Goal: Task Accomplishment & Management: Use online tool/utility

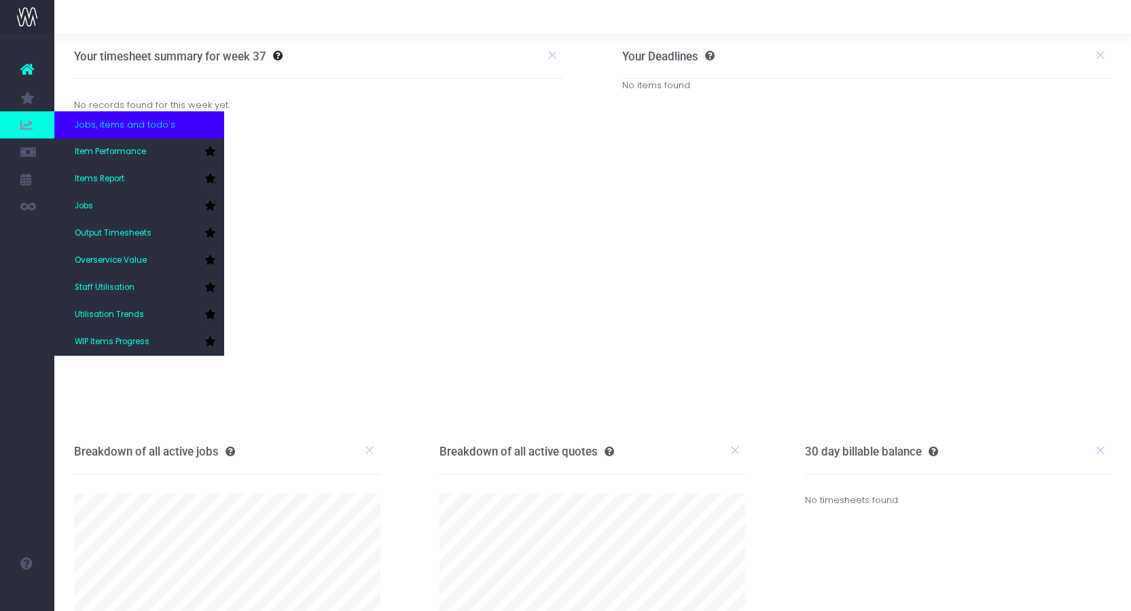
click at [29, 120] on icon at bounding box center [27, 125] width 14 height 15
click at [158, 282] on link "Staff Utilisation" at bounding box center [139, 287] width 170 height 27
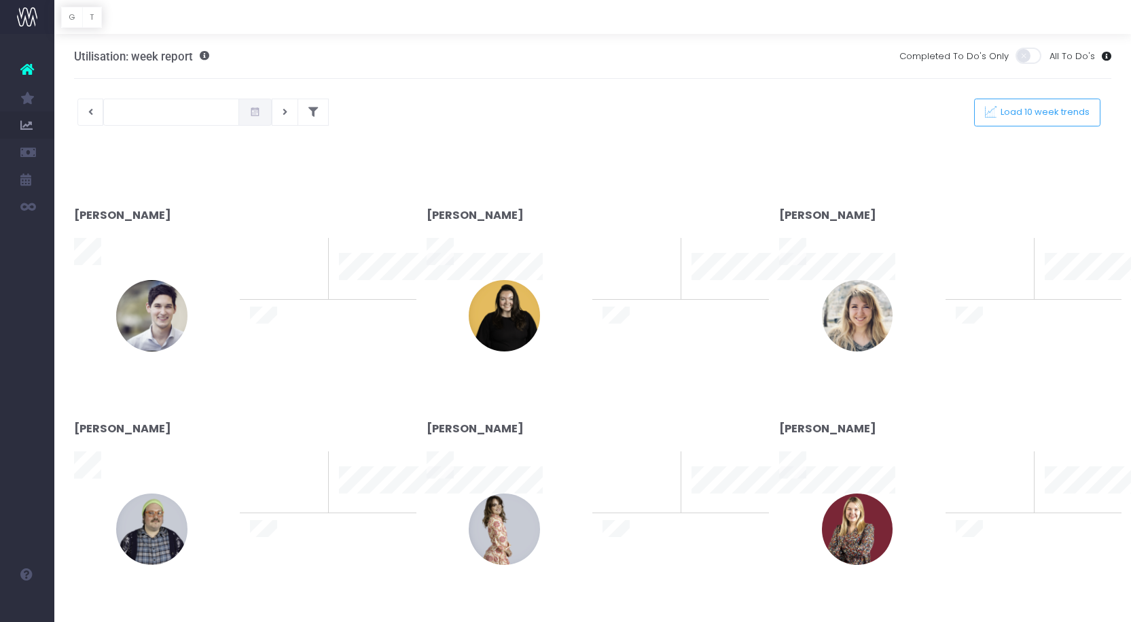
type input "[DATE]"
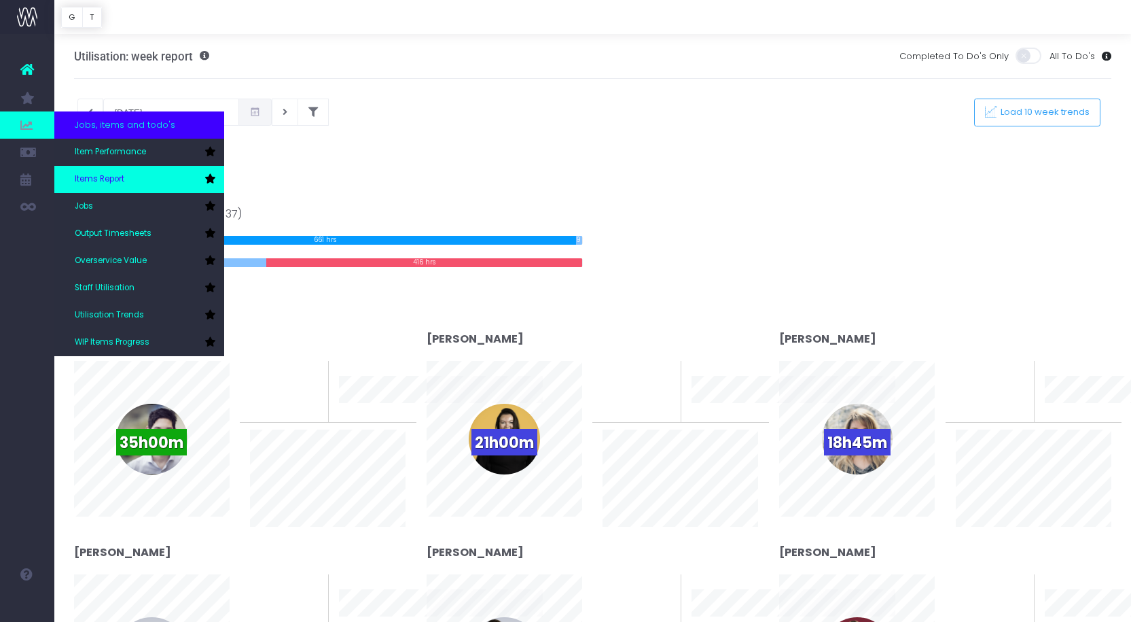
click at [131, 188] on link "Items Report" at bounding box center [139, 179] width 170 height 27
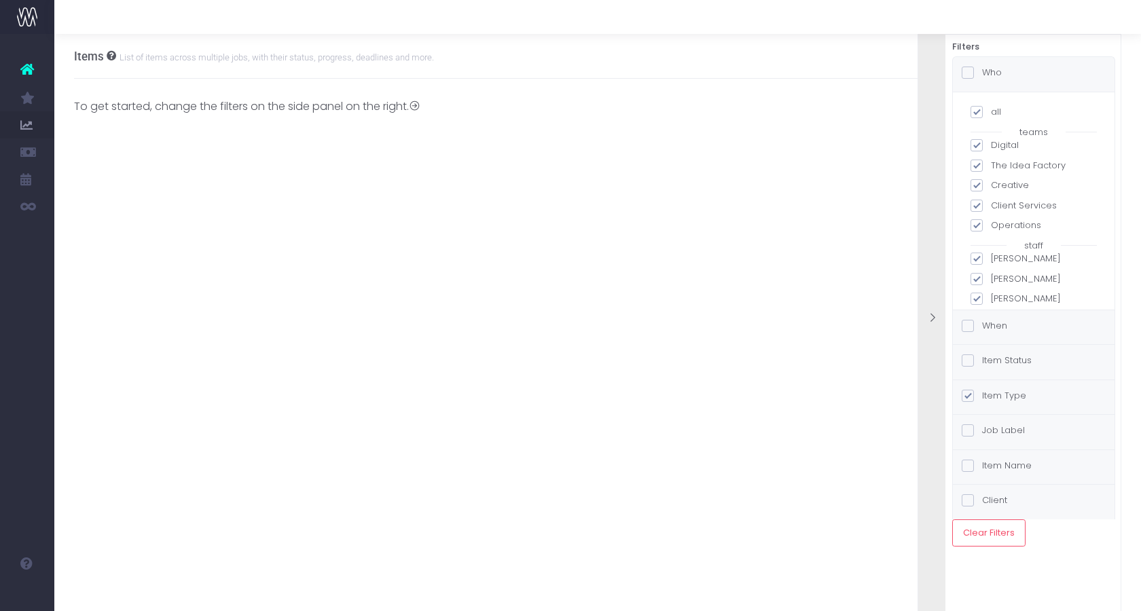
click at [978, 109] on span at bounding box center [977, 112] width 12 height 12
click at [991, 109] on input "all" at bounding box center [995, 109] width 9 height 9
checkbox input "false"
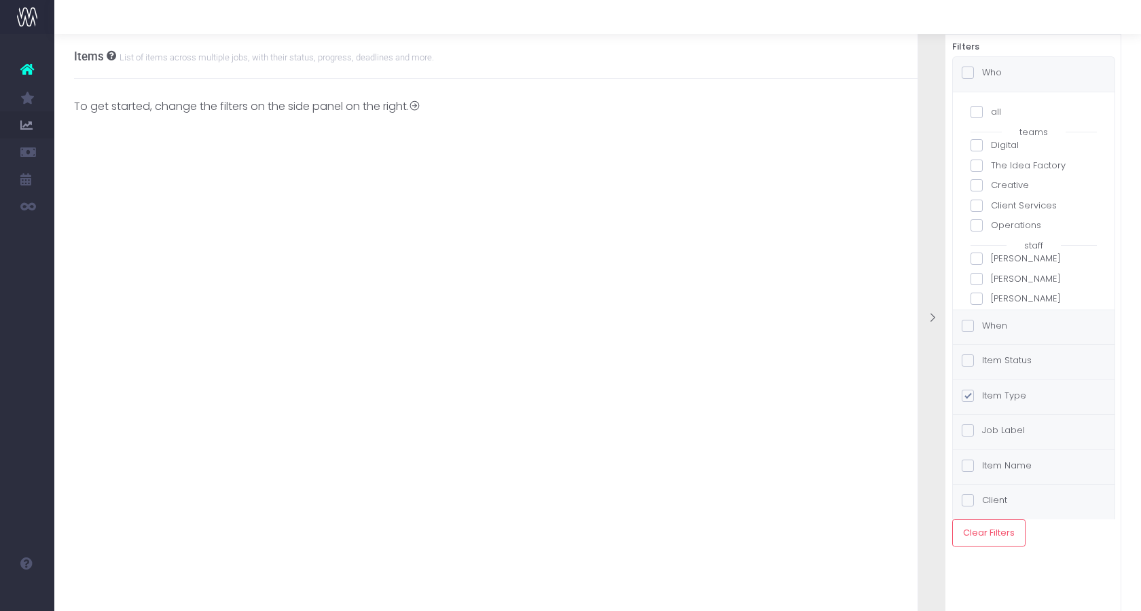
checkbox input "false"
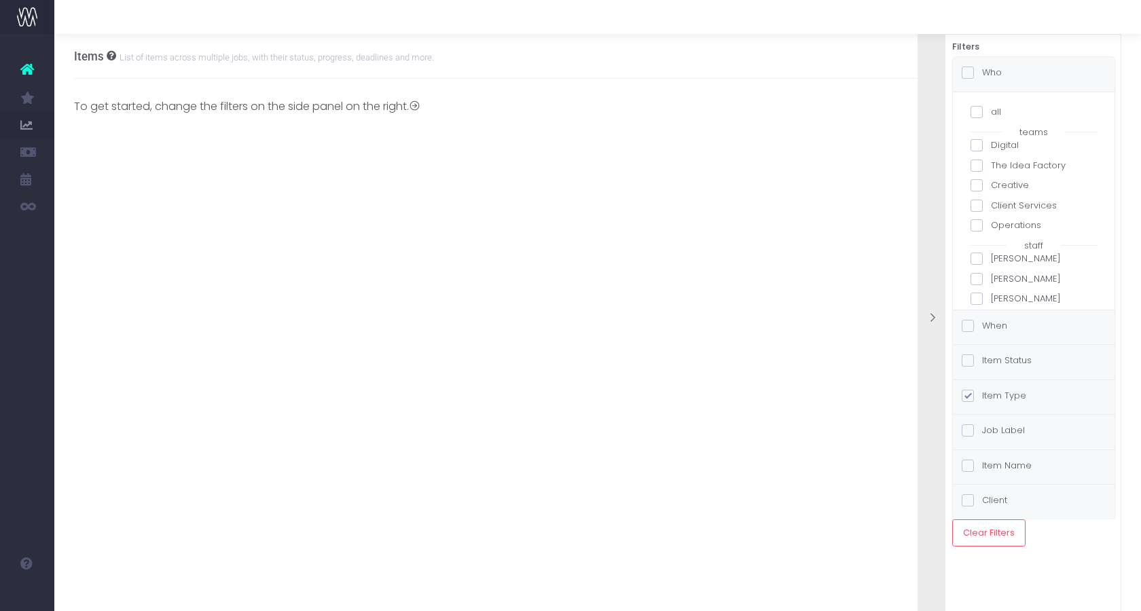
checkbox input "false"
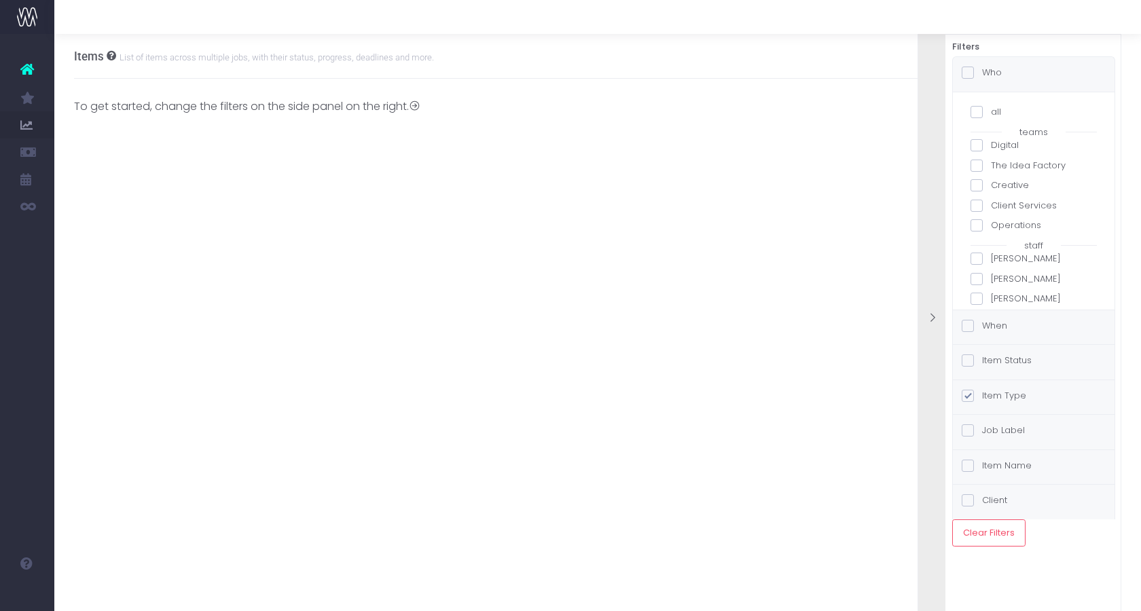
checkbox input "false"
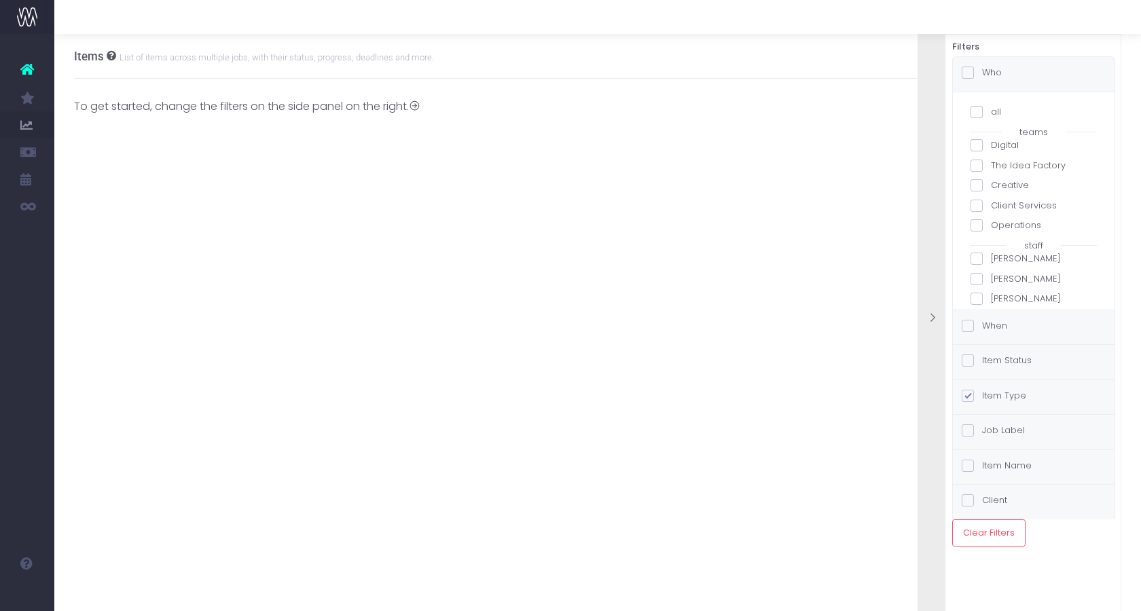
checkbox input "false"
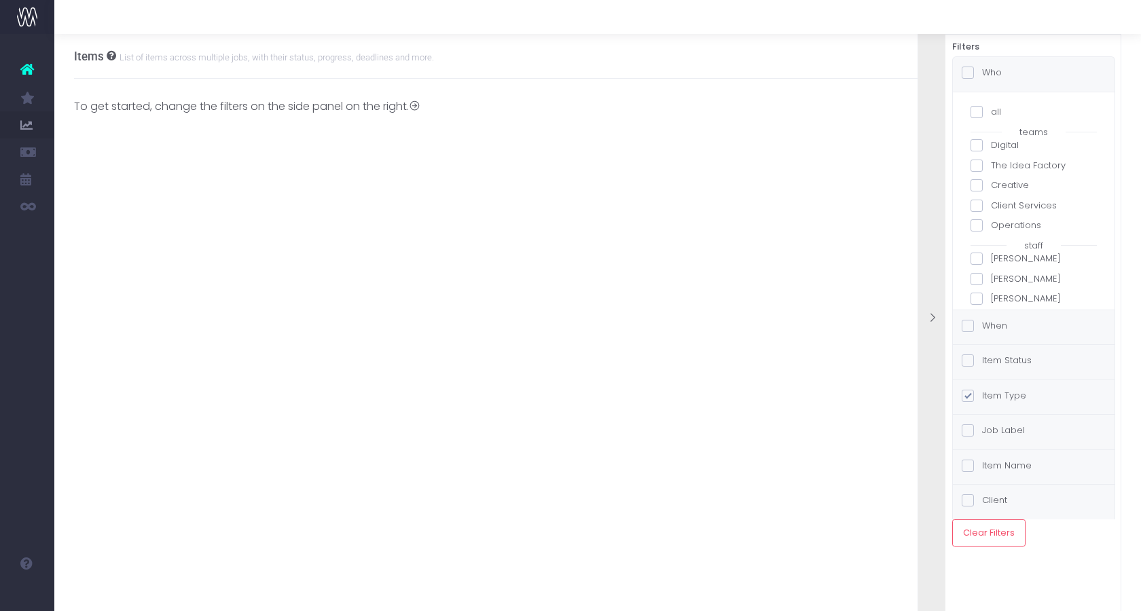
checkbox input "false"
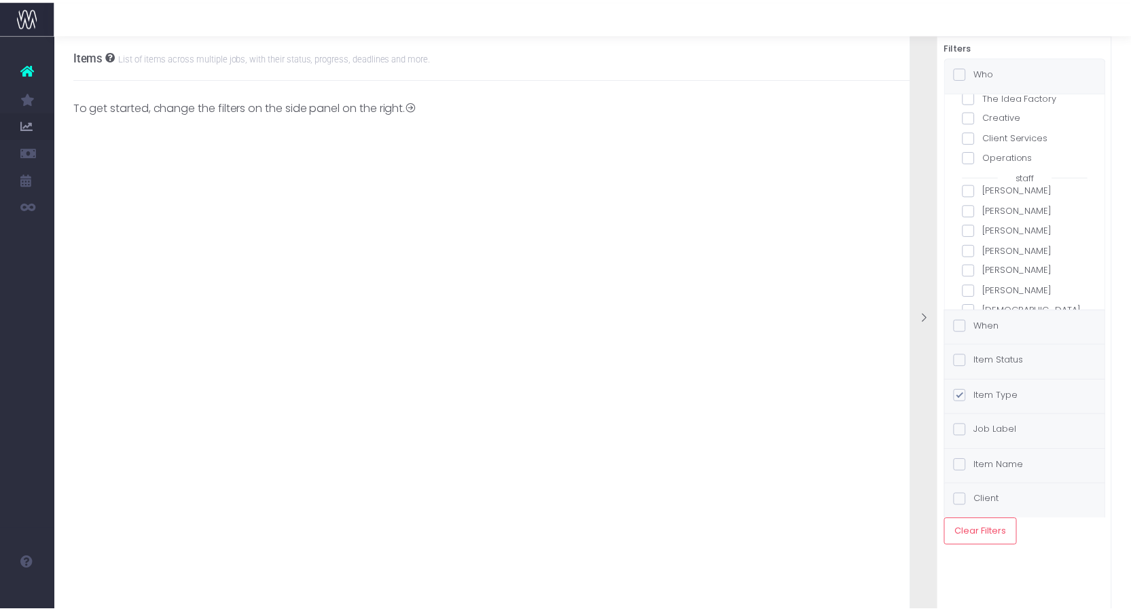
scroll to position [136, 0]
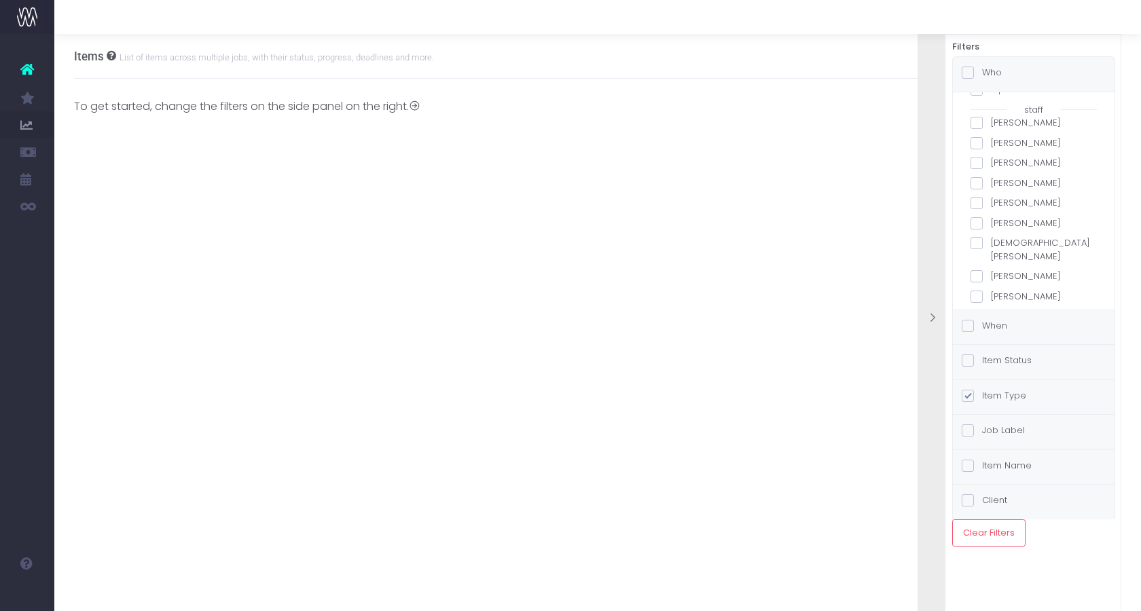
click at [979, 185] on span at bounding box center [977, 183] width 12 height 12
click at [991, 185] on input "[PERSON_NAME]" at bounding box center [995, 181] width 9 height 9
checkbox input "true"
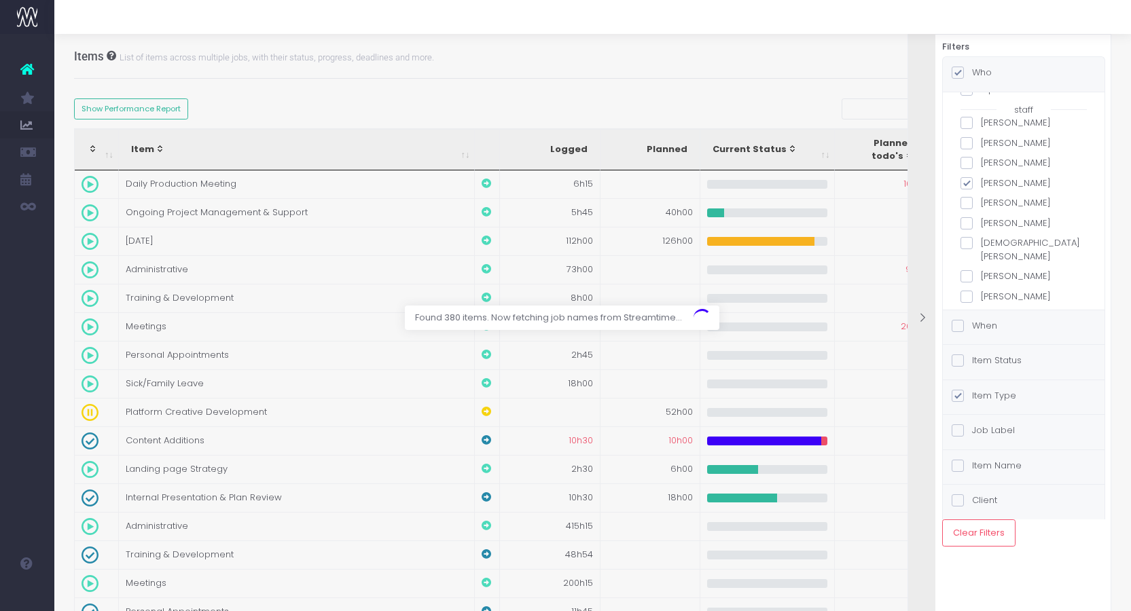
click at [967, 327] on label "When" at bounding box center [975, 326] width 46 height 14
click at [972, 327] on input "When" at bounding box center [976, 323] width 9 height 9
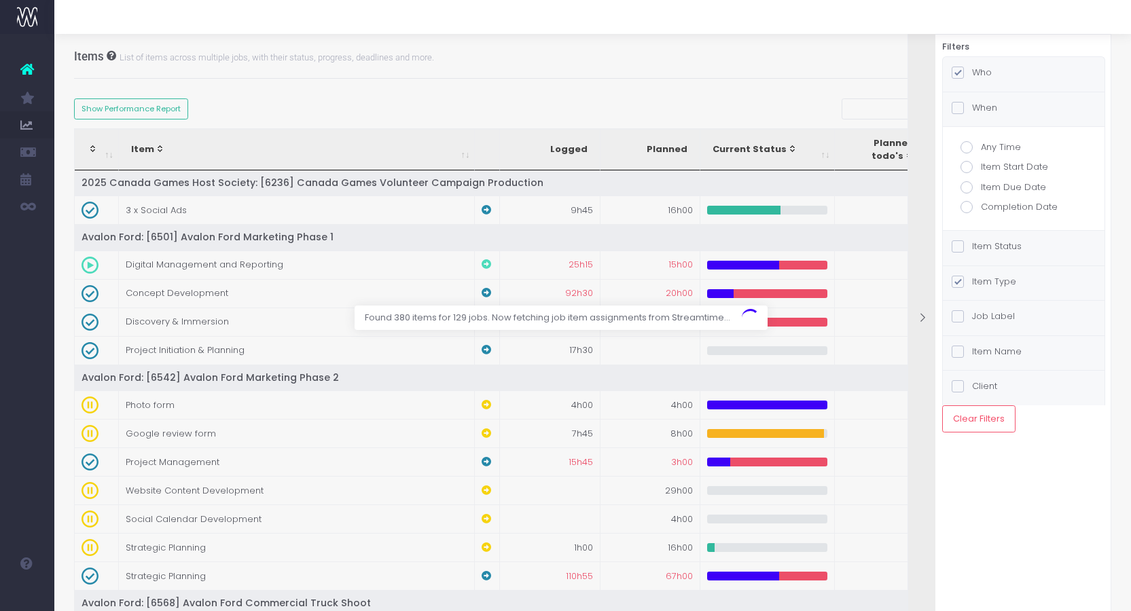
click at [969, 189] on span at bounding box center [967, 187] width 12 height 12
click at [981, 189] on input "Item Due Date" at bounding box center [985, 185] width 9 height 9
radio input "true"
checkbox input "true"
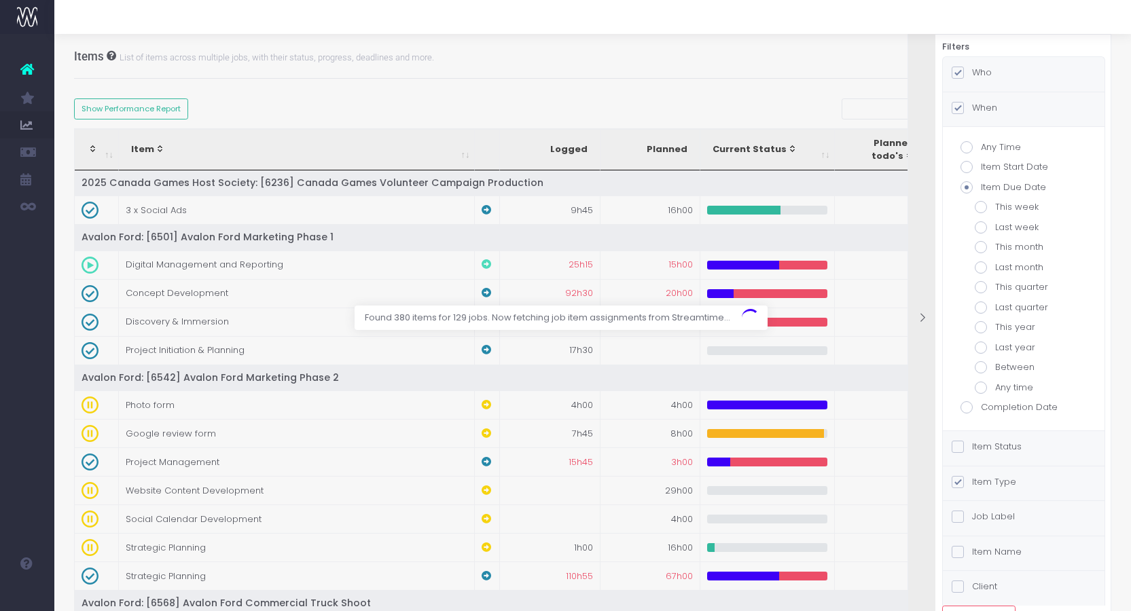
click at [979, 207] on span at bounding box center [981, 207] width 12 height 12
click at [995, 207] on input "This week" at bounding box center [999, 204] width 9 height 9
radio input "true"
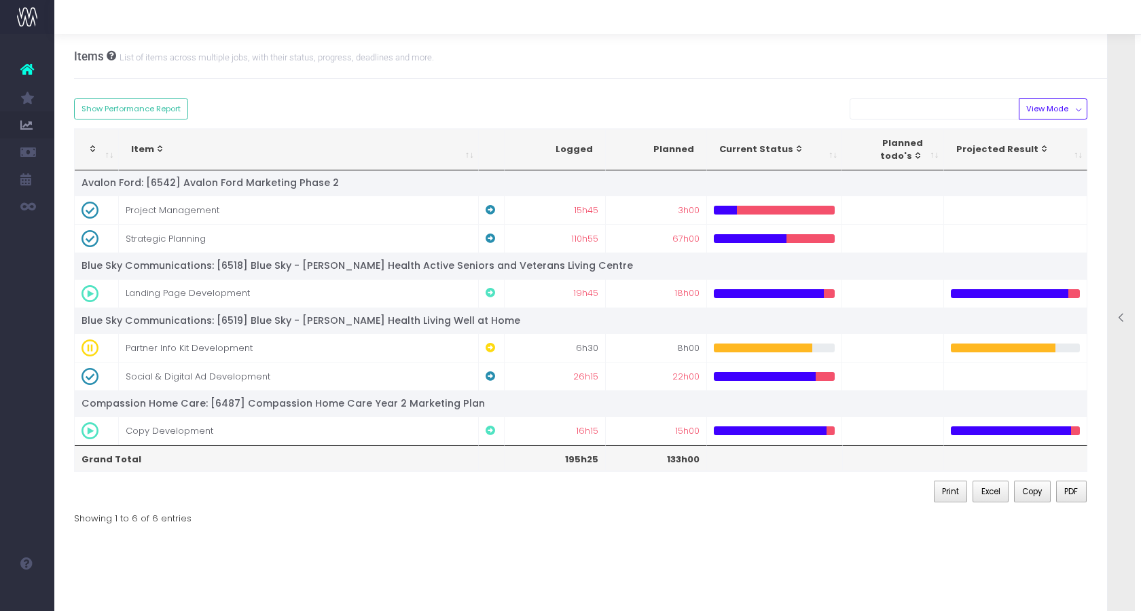
click at [1124, 202] on div at bounding box center [1121, 319] width 27 height 610
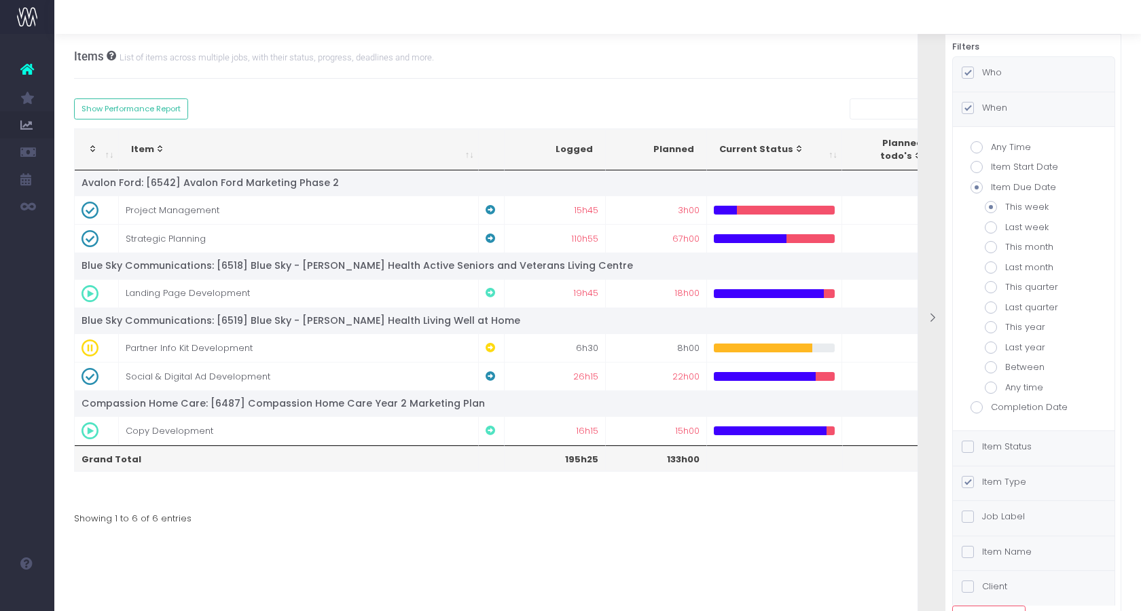
click at [1008, 83] on div "Who" at bounding box center [1034, 74] width 162 height 35
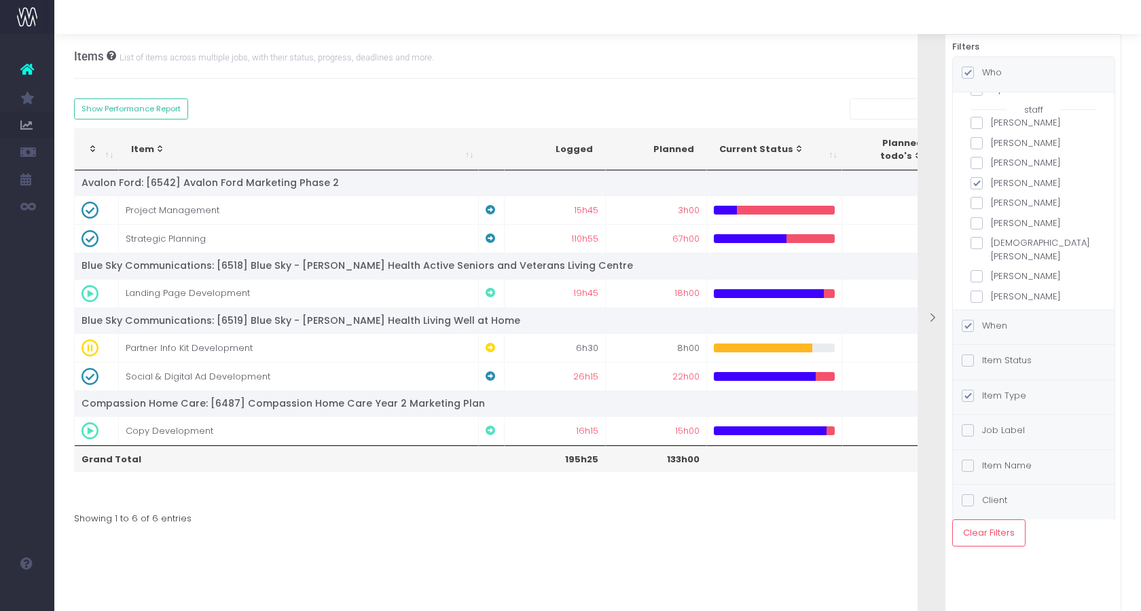
click at [1010, 187] on label "[PERSON_NAME]" at bounding box center [1034, 184] width 126 height 14
click at [1000, 185] on input "[PERSON_NAME]" at bounding box center [995, 181] width 9 height 9
checkbox input "false"
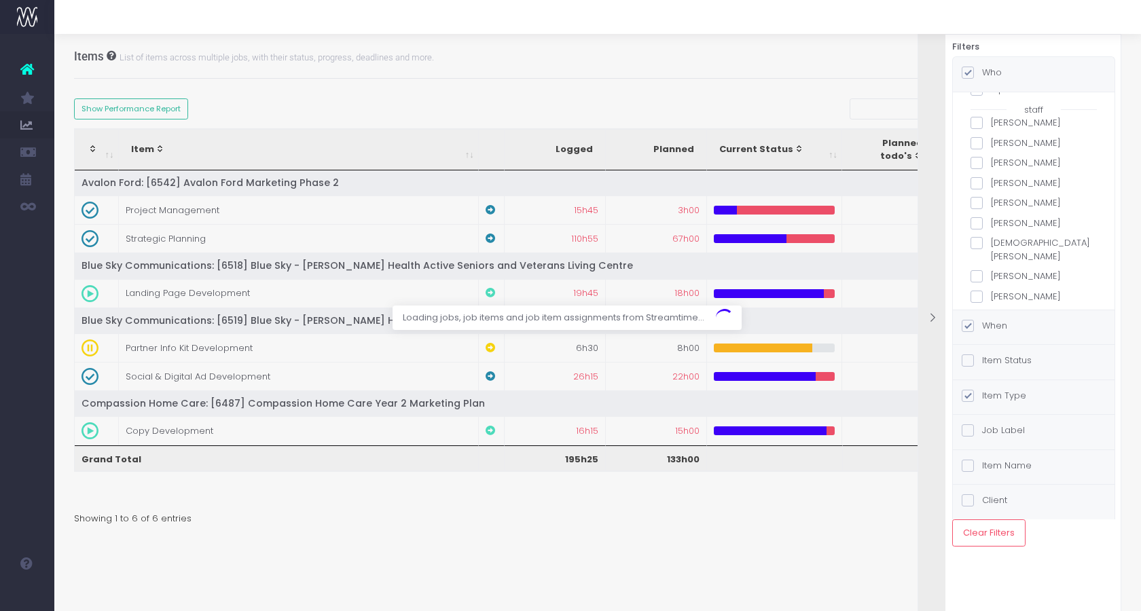
click at [1022, 162] on label "[PERSON_NAME]" at bounding box center [1034, 163] width 126 height 14
click at [1000, 162] on input "[PERSON_NAME]" at bounding box center [995, 160] width 9 height 9
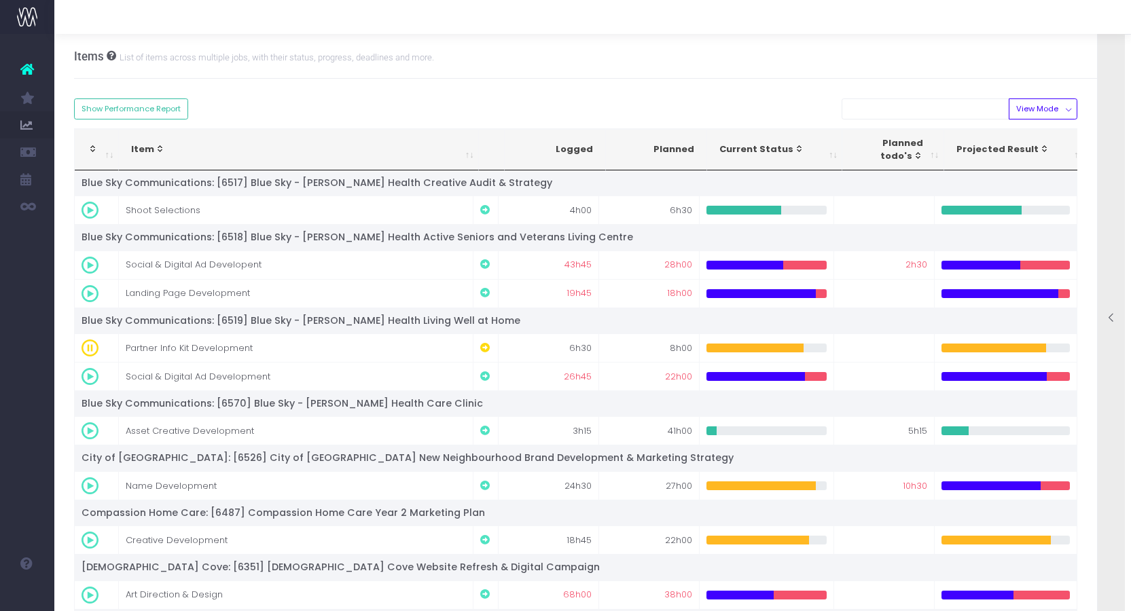
click at [1114, 267] on div at bounding box center [1111, 319] width 27 height 610
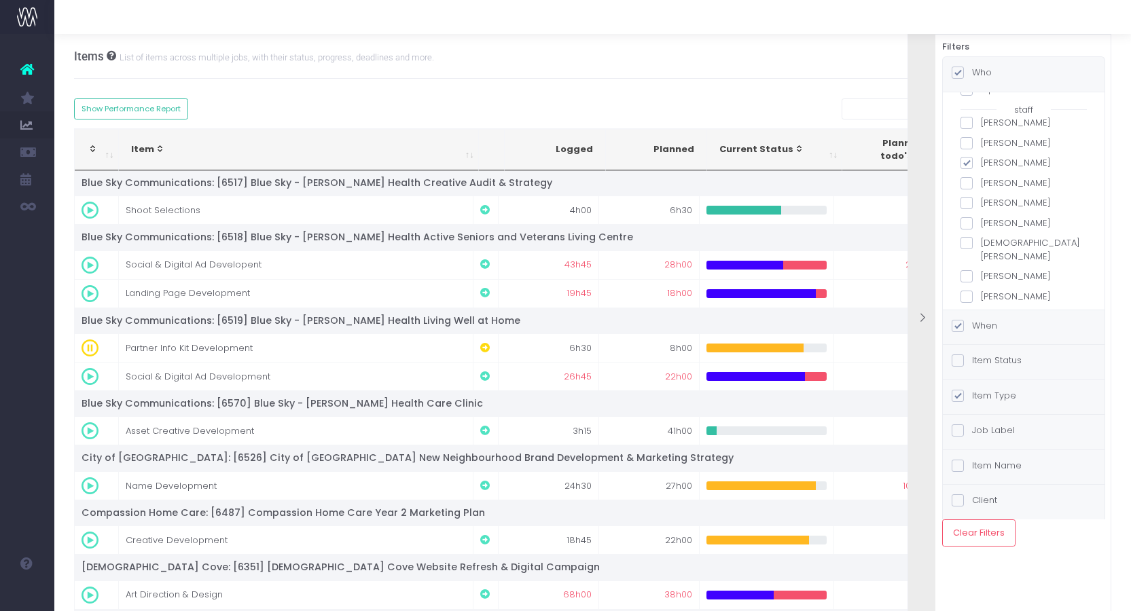
click at [988, 159] on label "[PERSON_NAME]" at bounding box center [1024, 163] width 126 height 14
click at [988, 159] on input "[PERSON_NAME]" at bounding box center [985, 160] width 9 height 9
checkbox input "false"
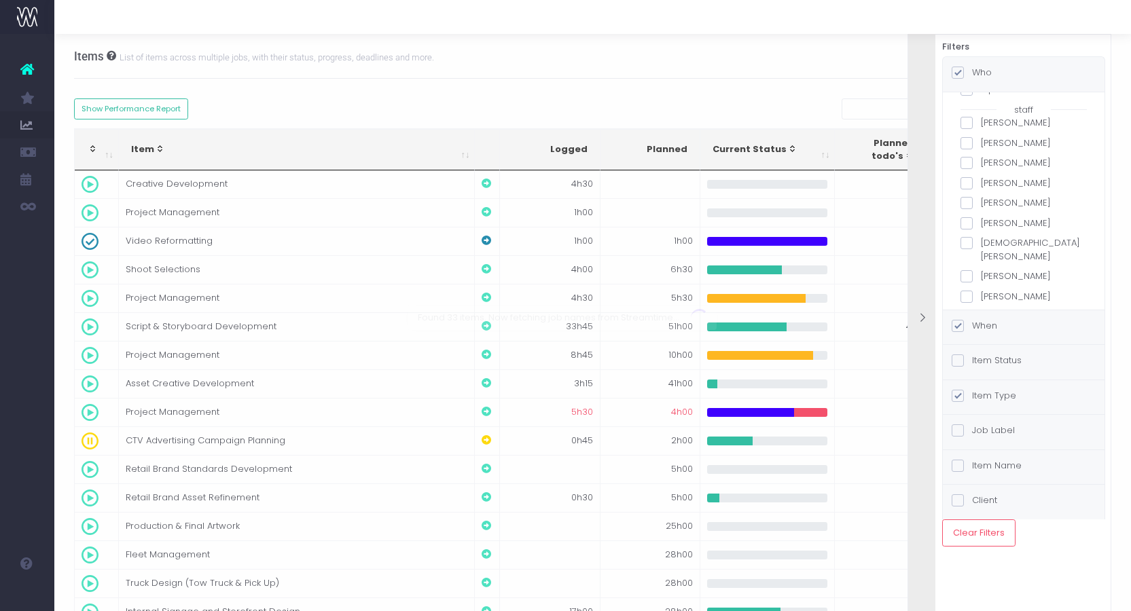
click at [994, 243] on label "[DEMOGRAPHIC_DATA][PERSON_NAME]" at bounding box center [1024, 249] width 126 height 26
click at [990, 243] on input "[DEMOGRAPHIC_DATA][PERSON_NAME]" at bounding box center [985, 240] width 9 height 9
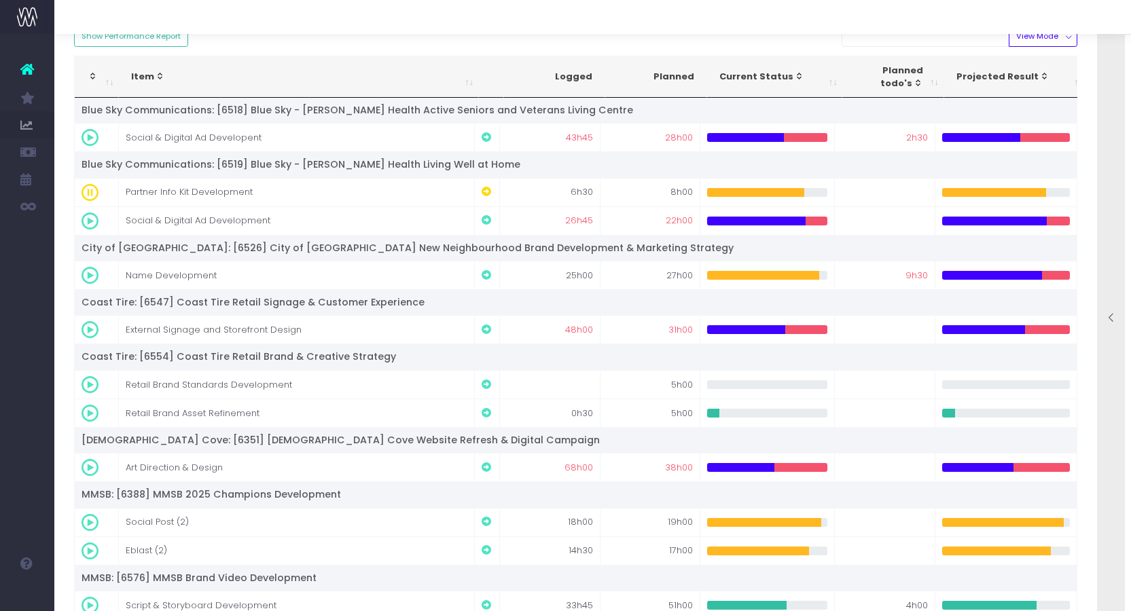
scroll to position [0, 0]
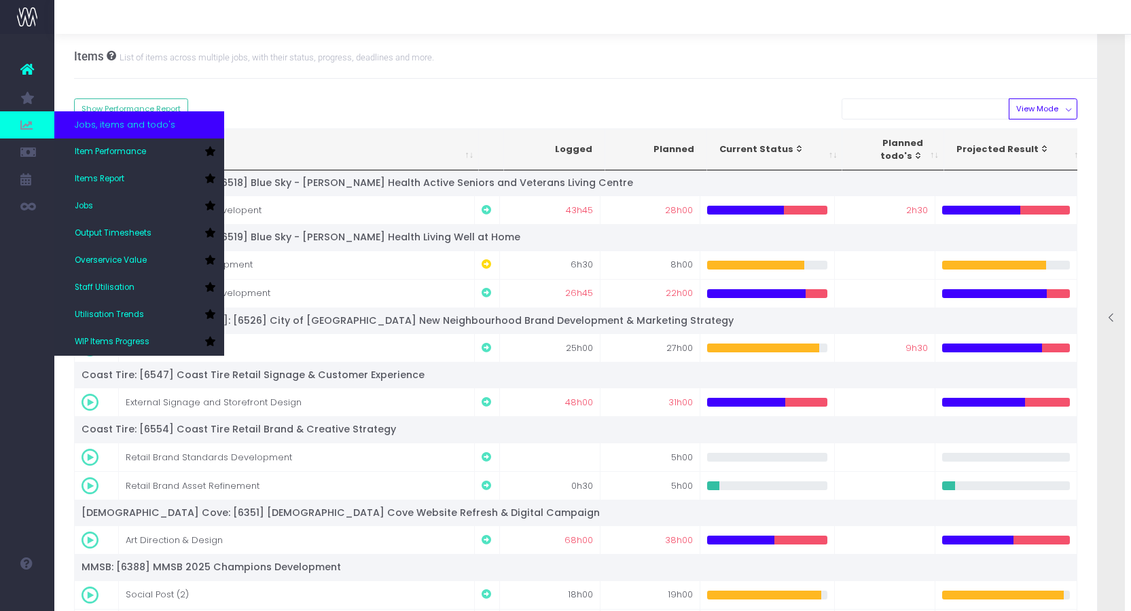
click at [26, 118] on icon at bounding box center [27, 125] width 14 height 15
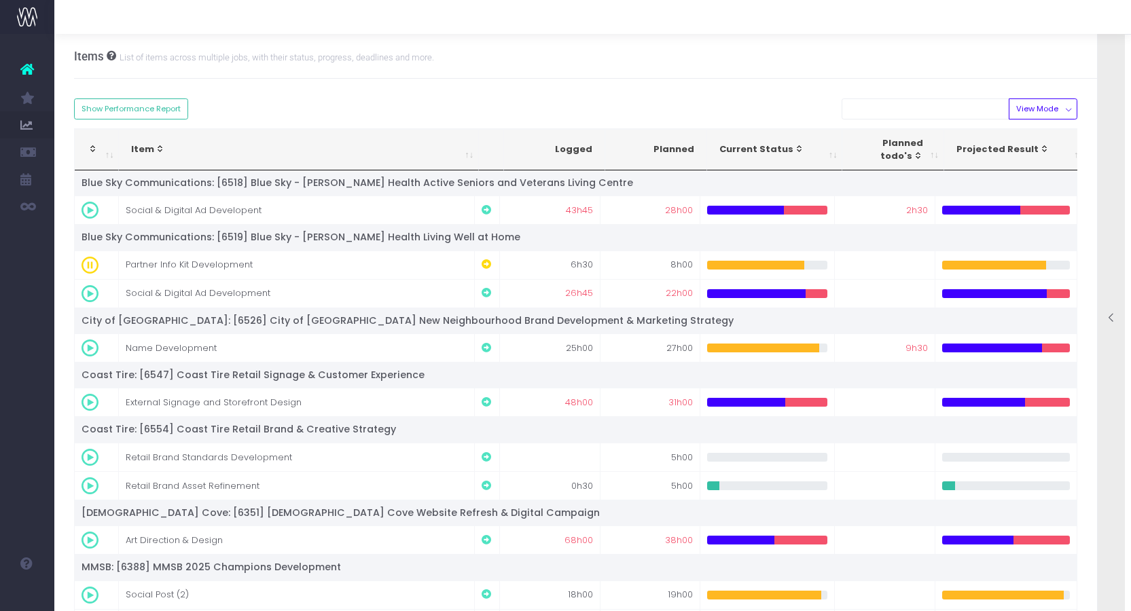
click at [457, 92] on div "To get started, change the filters on the side panel on the right. Staff Name T…" at bounding box center [593, 435] width 1038 height 713
drag, startPoint x: 1118, startPoint y: 257, endPoint x: 1103, endPoint y: 264, distance: 16.4
click at [1116, 257] on div at bounding box center [1111, 319] width 27 height 610
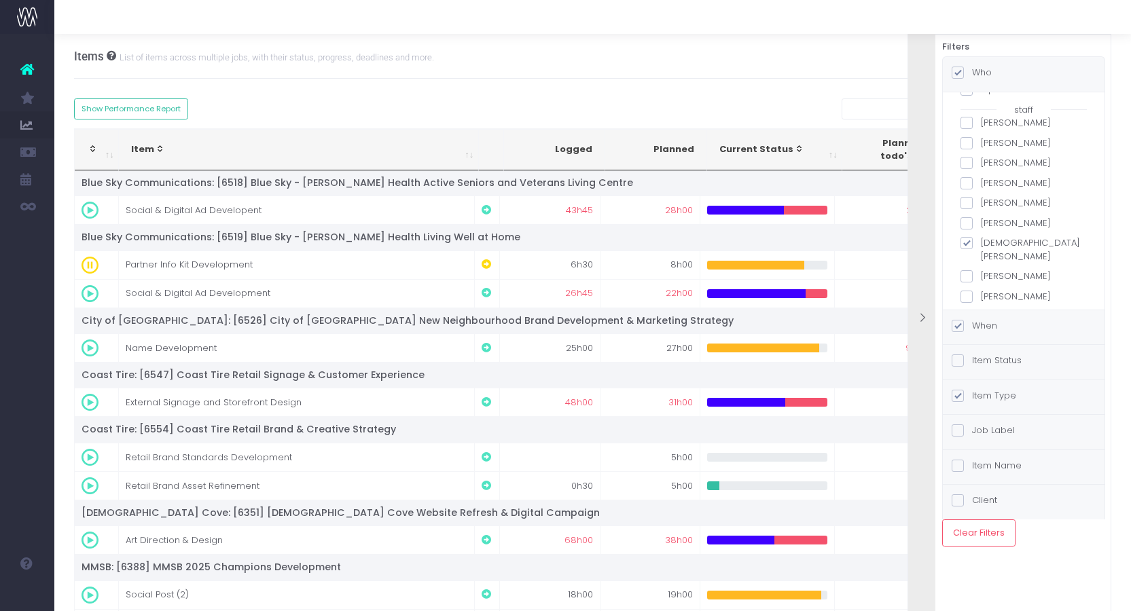
click at [1023, 245] on label "[DEMOGRAPHIC_DATA][PERSON_NAME]" at bounding box center [1024, 249] width 126 height 26
click at [990, 245] on input "[DEMOGRAPHIC_DATA][PERSON_NAME]" at bounding box center [985, 240] width 9 height 9
checkbox input "false"
click at [1020, 270] on label "[PERSON_NAME]" at bounding box center [1024, 277] width 126 height 14
click at [990, 270] on input "[PERSON_NAME]" at bounding box center [985, 274] width 9 height 9
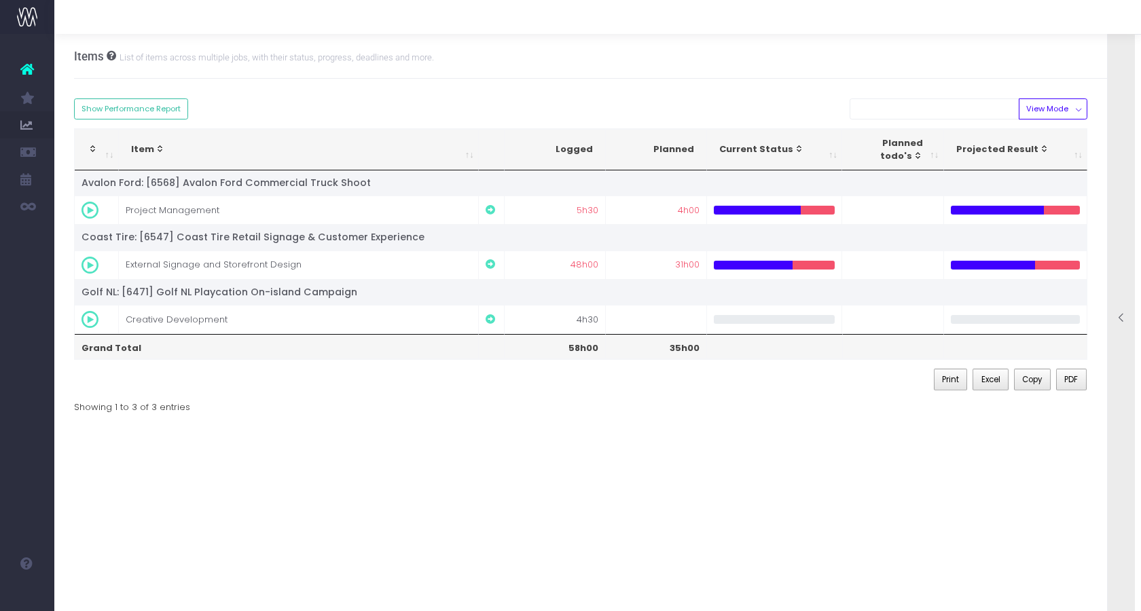
click at [1127, 290] on div at bounding box center [1121, 319] width 27 height 610
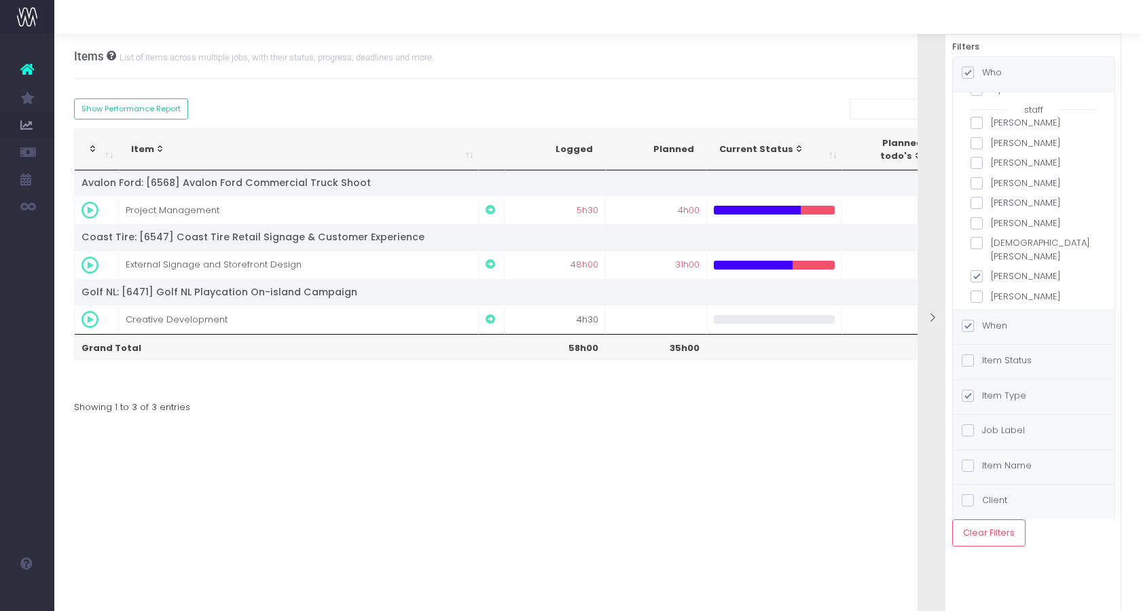
click at [993, 270] on label "[PERSON_NAME]" at bounding box center [1034, 277] width 126 height 14
click at [993, 270] on input "[PERSON_NAME]" at bounding box center [995, 274] width 9 height 9
checkbox input "false"
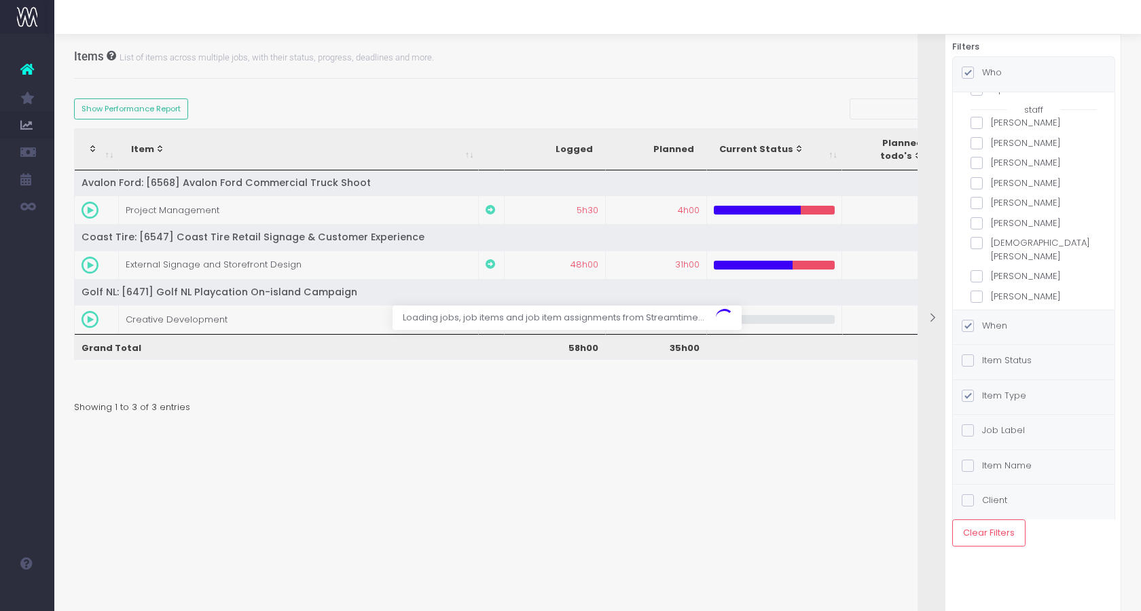
scroll to position [333, 0]
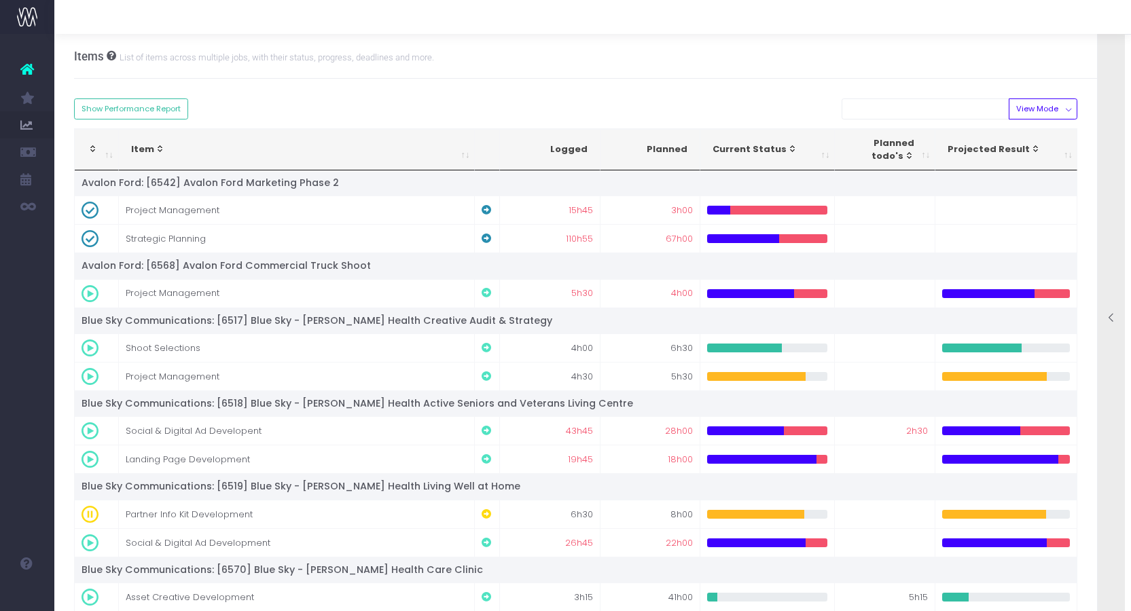
click at [1116, 217] on div at bounding box center [1111, 319] width 27 height 610
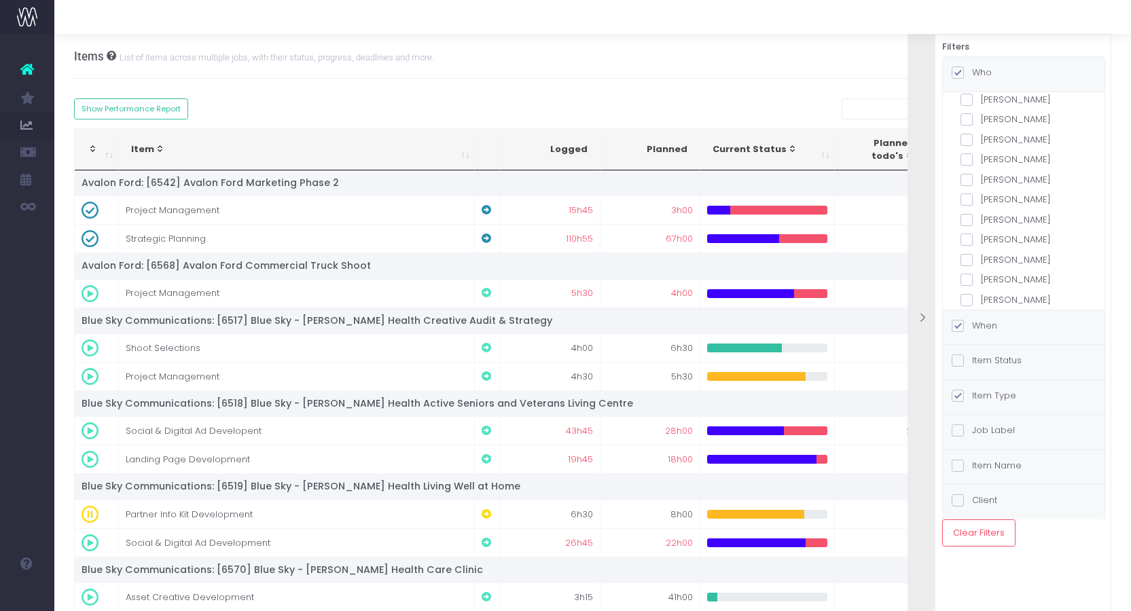
click at [1035, 233] on label "[PERSON_NAME]" at bounding box center [1024, 240] width 126 height 14
click at [990, 233] on input "[PERSON_NAME]" at bounding box center [985, 237] width 9 height 9
checkbox input "true"
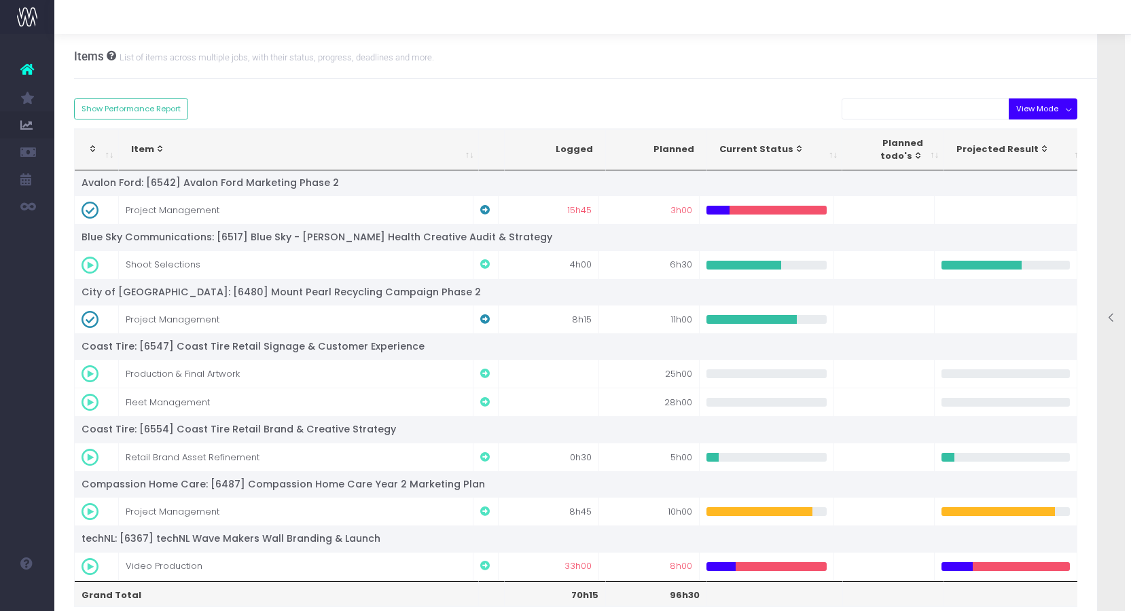
click at [1068, 113] on button "View Mode" at bounding box center [1043, 109] width 69 height 21
click at [1054, 268] on link "Due this week" at bounding box center [1052, 275] width 88 height 26
